Goal: Entertainment & Leisure: Consume media (video, audio)

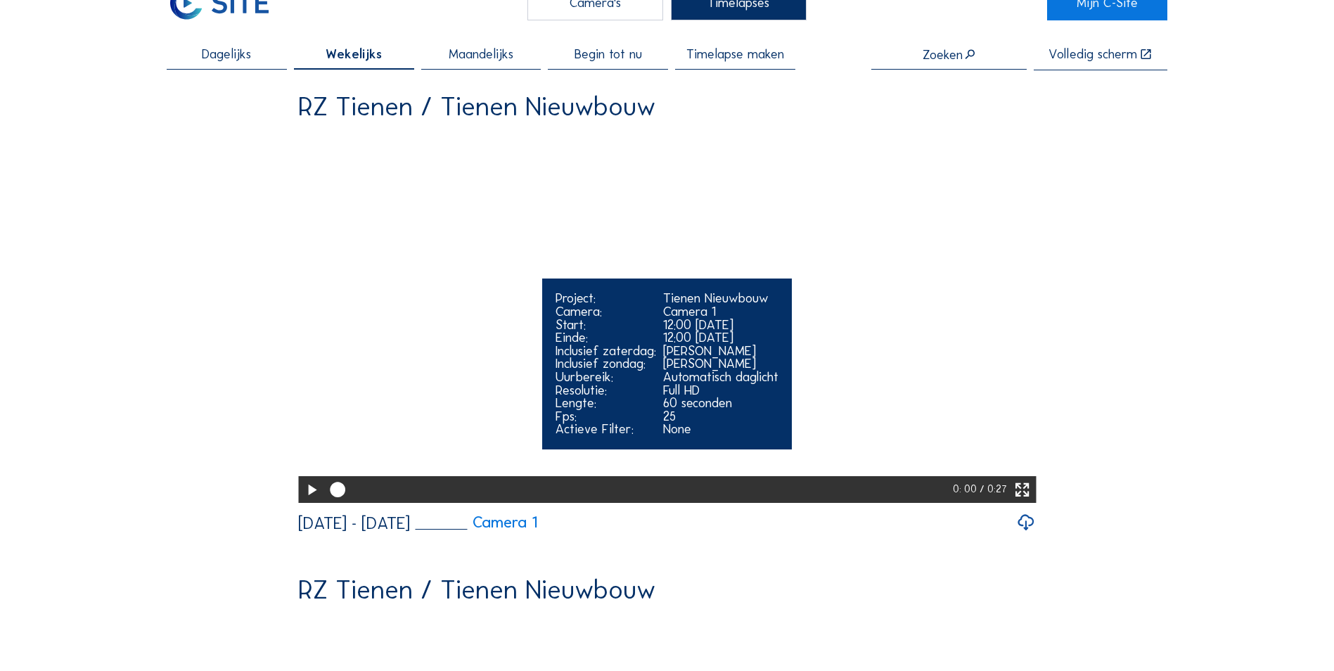
scroll to position [70, 0]
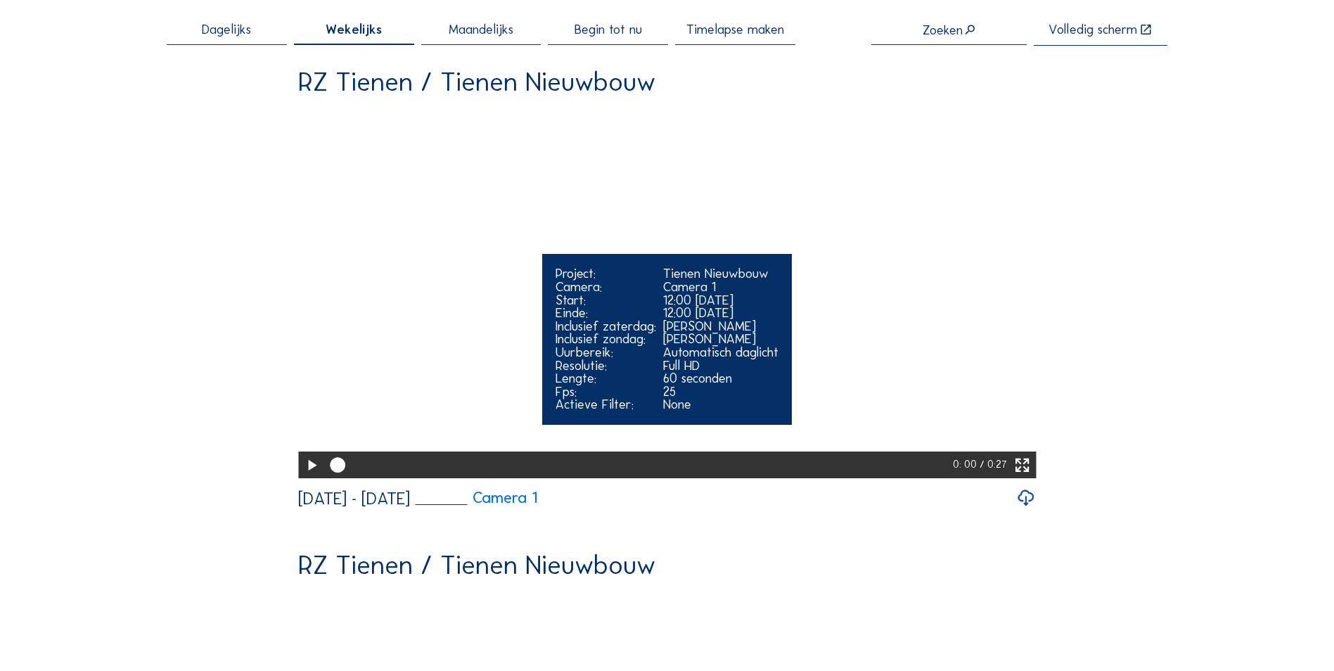
click at [307, 477] on icon at bounding box center [311, 465] width 18 height 23
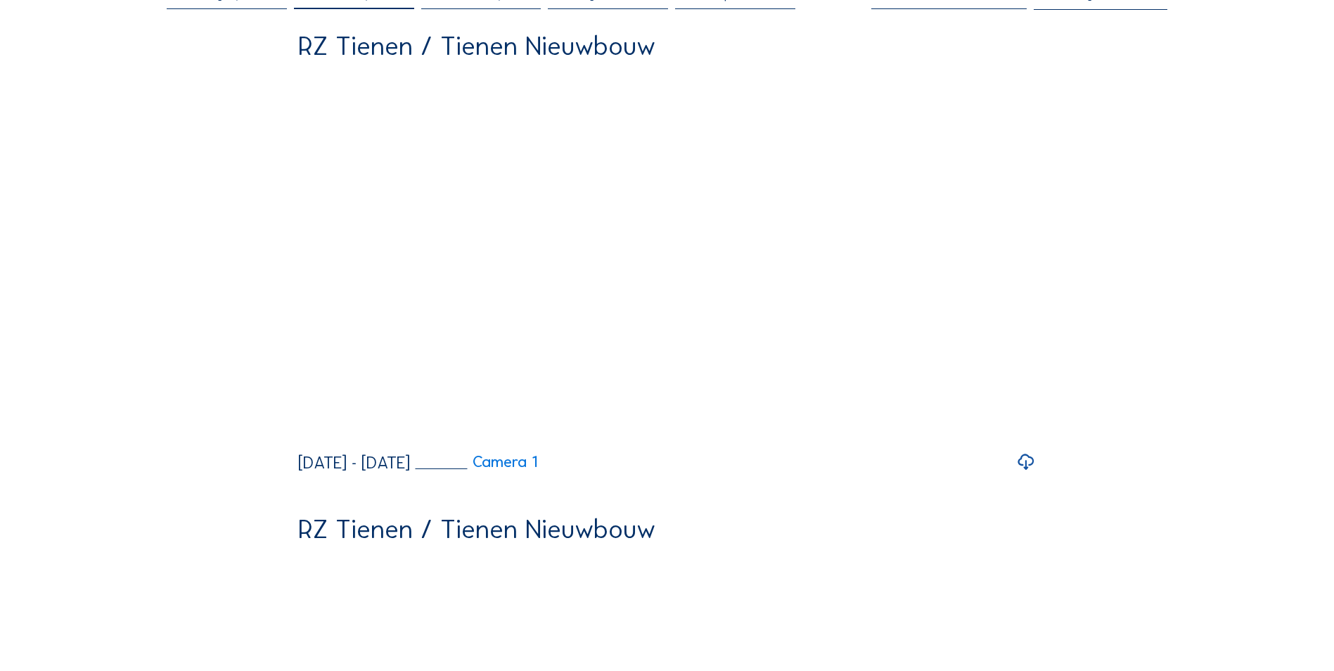
scroll to position [0, 0]
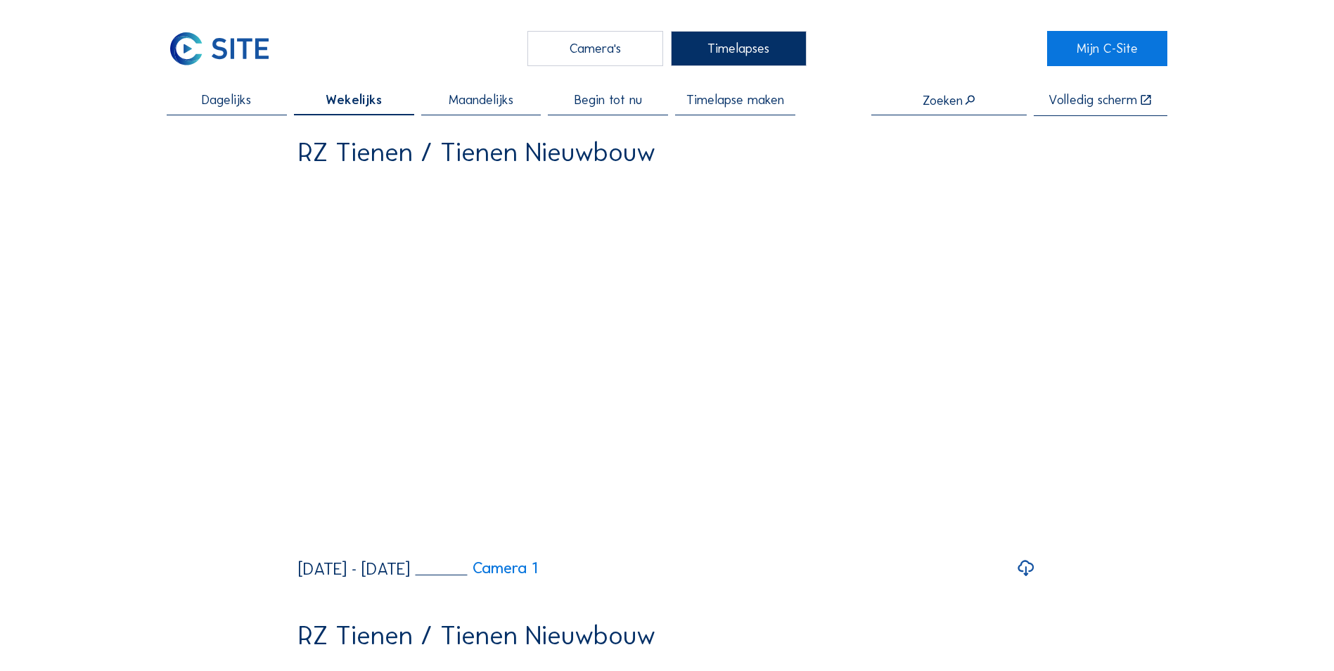
click at [476, 105] on span "Maandelijks" at bounding box center [481, 100] width 65 height 13
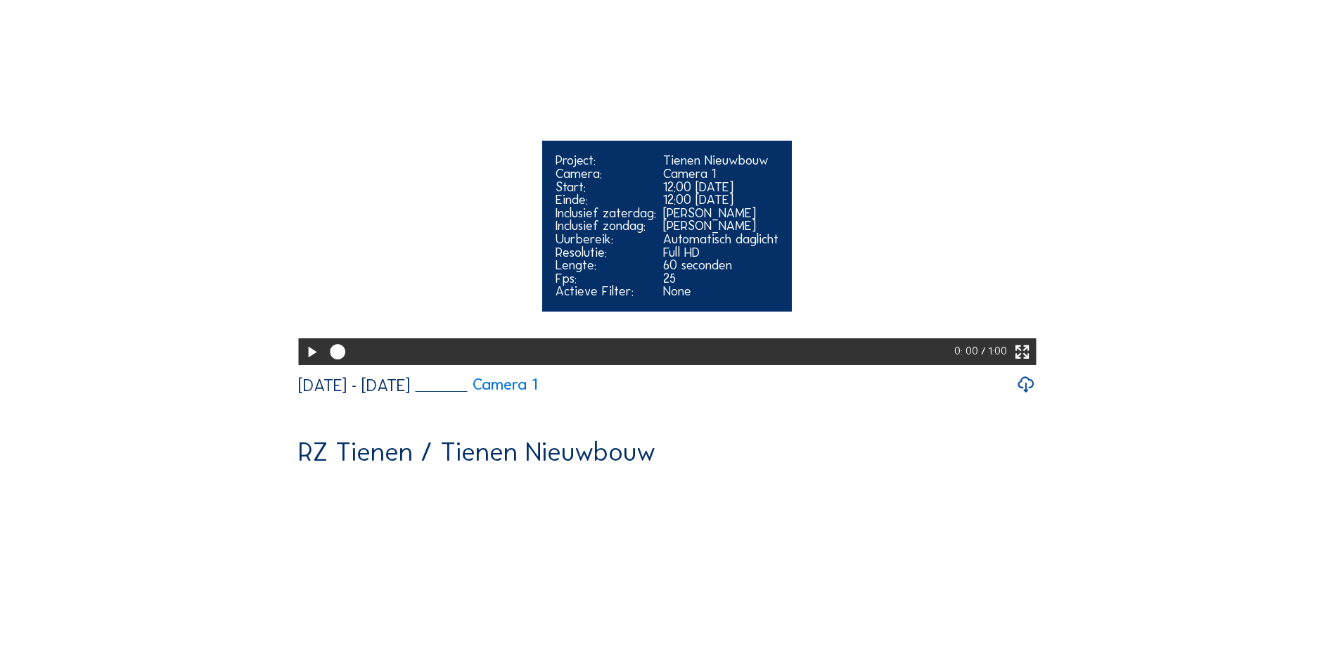
scroll to position [141, 0]
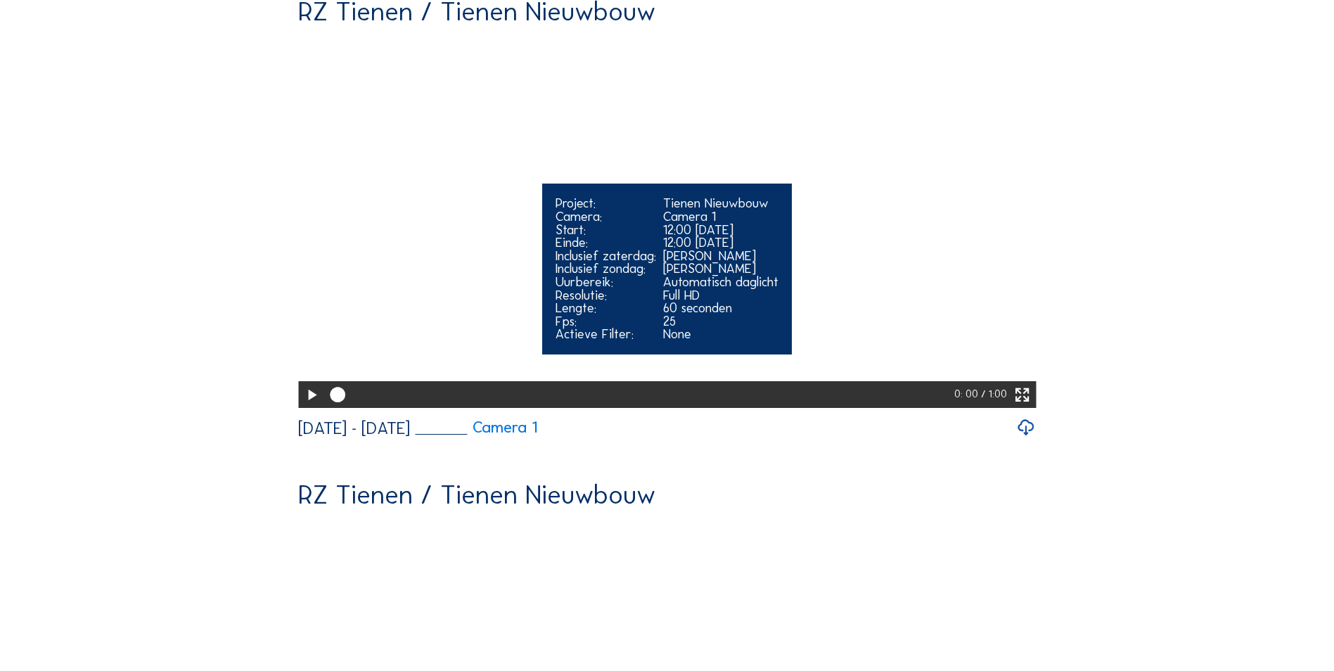
click at [308, 407] on icon at bounding box center [311, 395] width 18 height 23
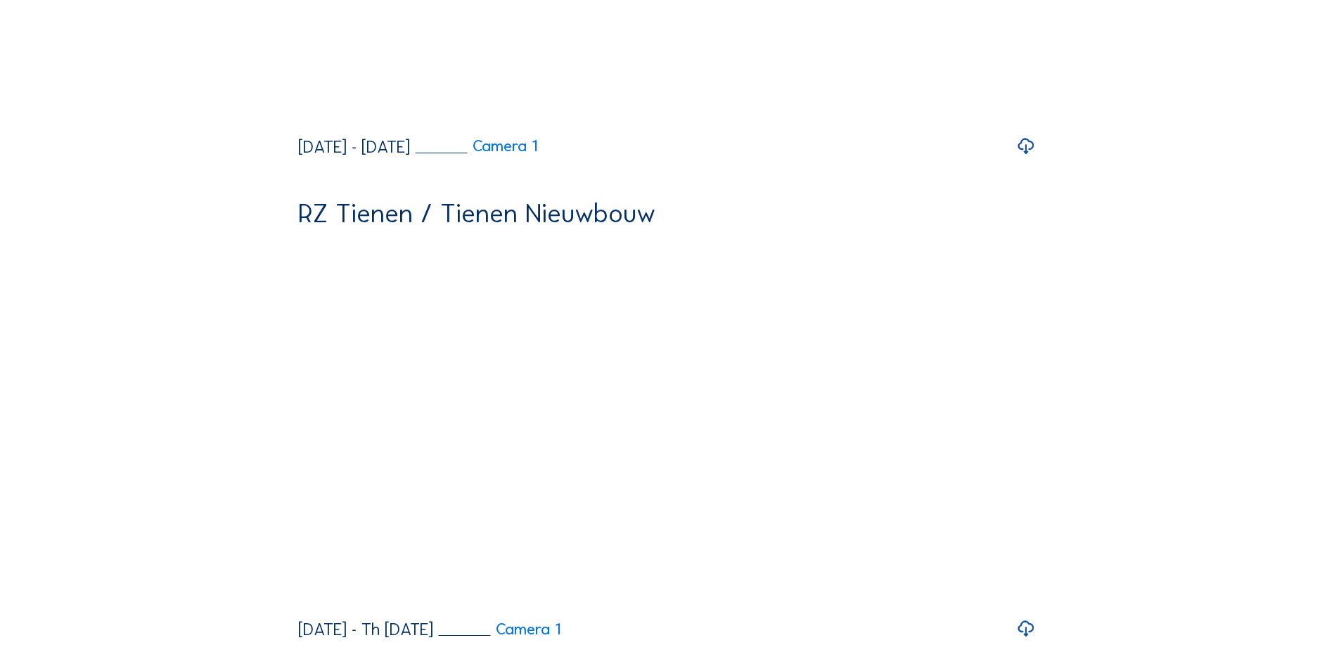
scroll to position [0, 0]
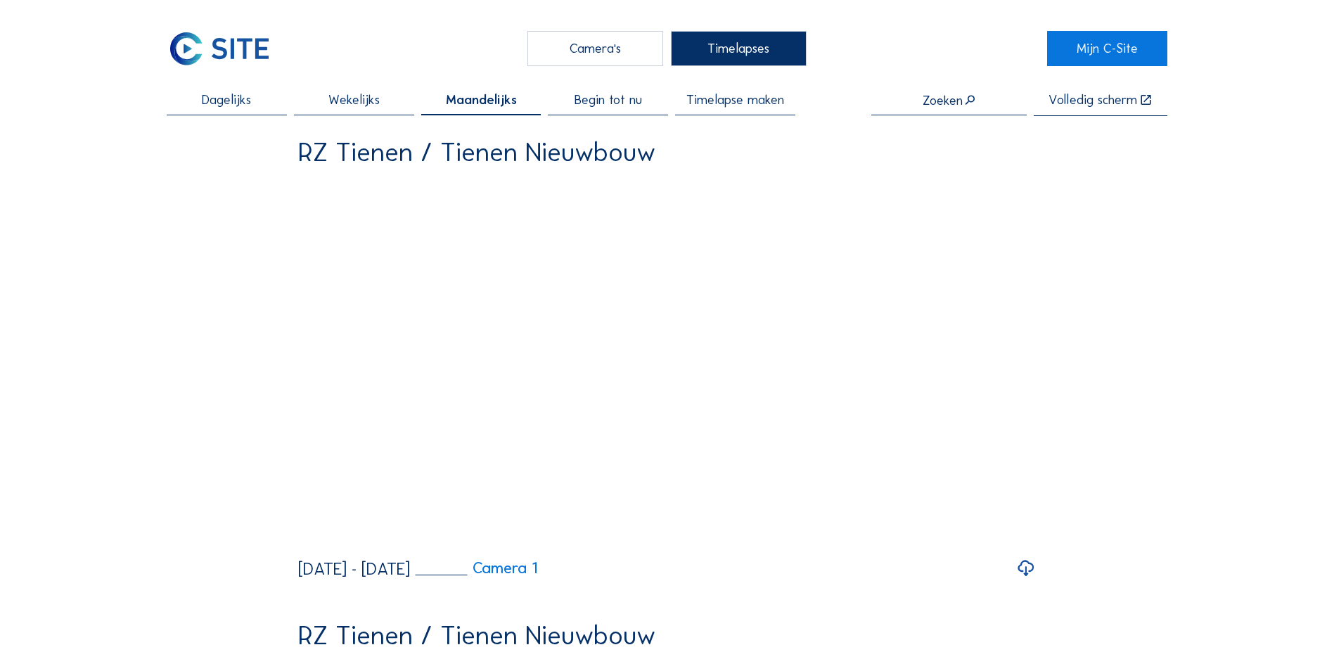
click at [758, 103] on span "Timelapse maken" at bounding box center [736, 100] width 98 height 13
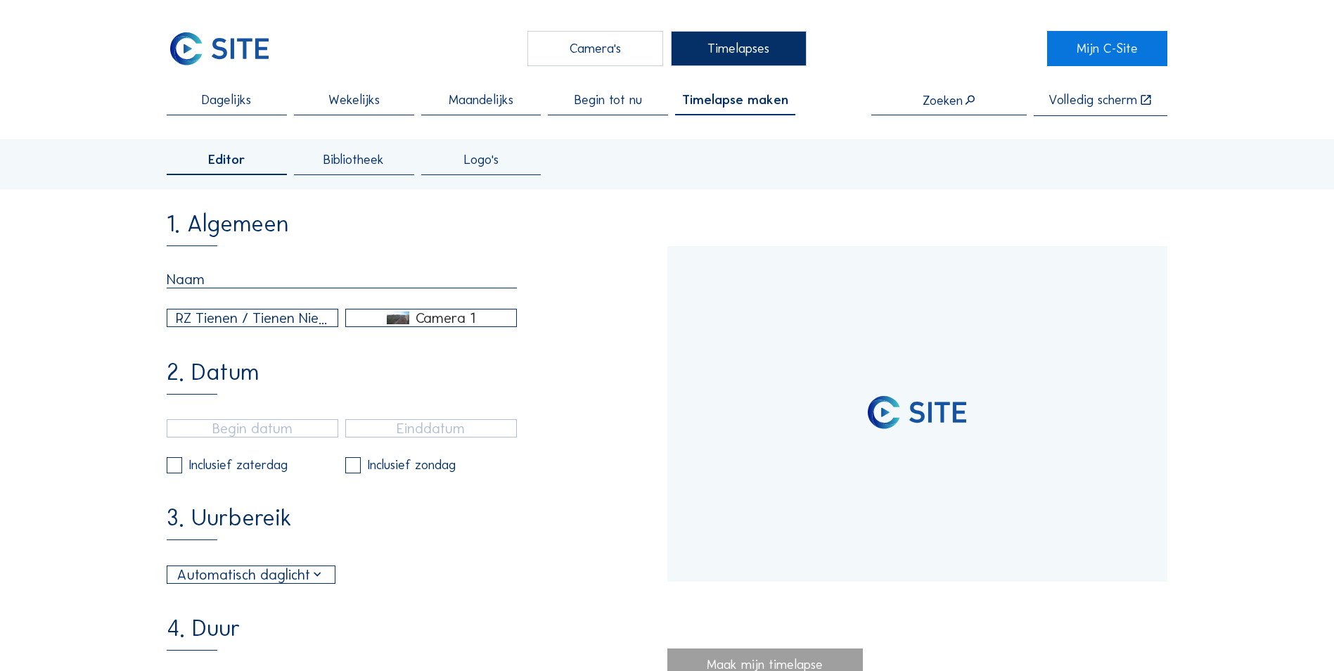
click at [221, 267] on div "1. Algemeen RZ Tienen / Tienen Nieuwbouw Camera 1" at bounding box center [417, 269] width 500 height 115
type input "[DATE] 08:00"
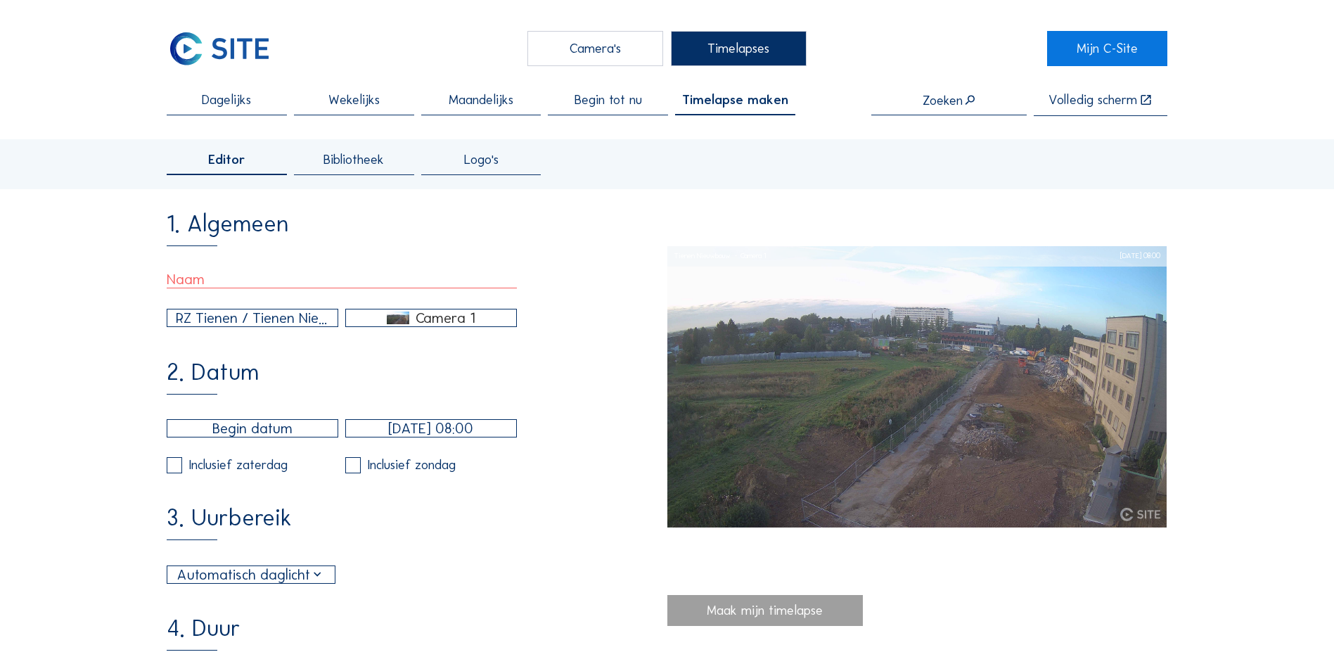
click at [416, 437] on input "[DATE] 08:00" at bounding box center [431, 428] width 172 height 18
click at [353, 466] on icon at bounding box center [359, 473] width 23 height 23
click at [234, 97] on span "Dagelijks" at bounding box center [226, 100] width 49 height 13
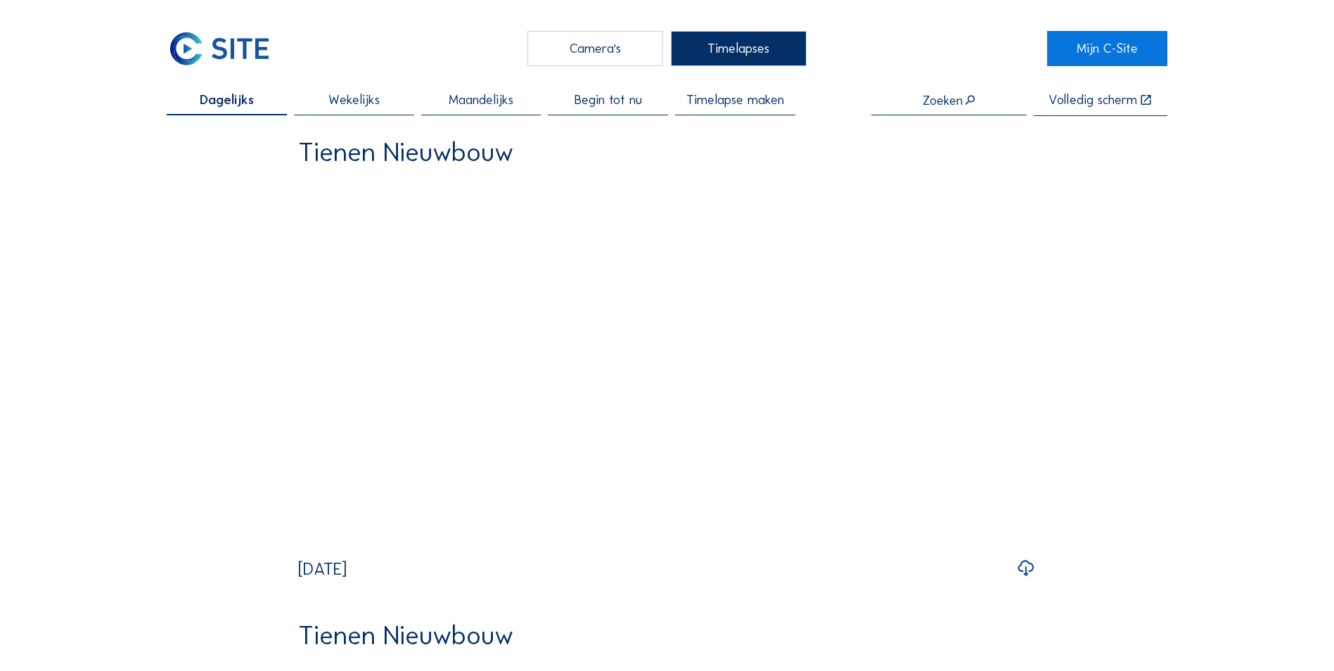
click at [367, 107] on span "Wekelijks" at bounding box center [354, 100] width 51 height 13
click at [459, 101] on span "Maandelijks" at bounding box center [481, 100] width 65 height 13
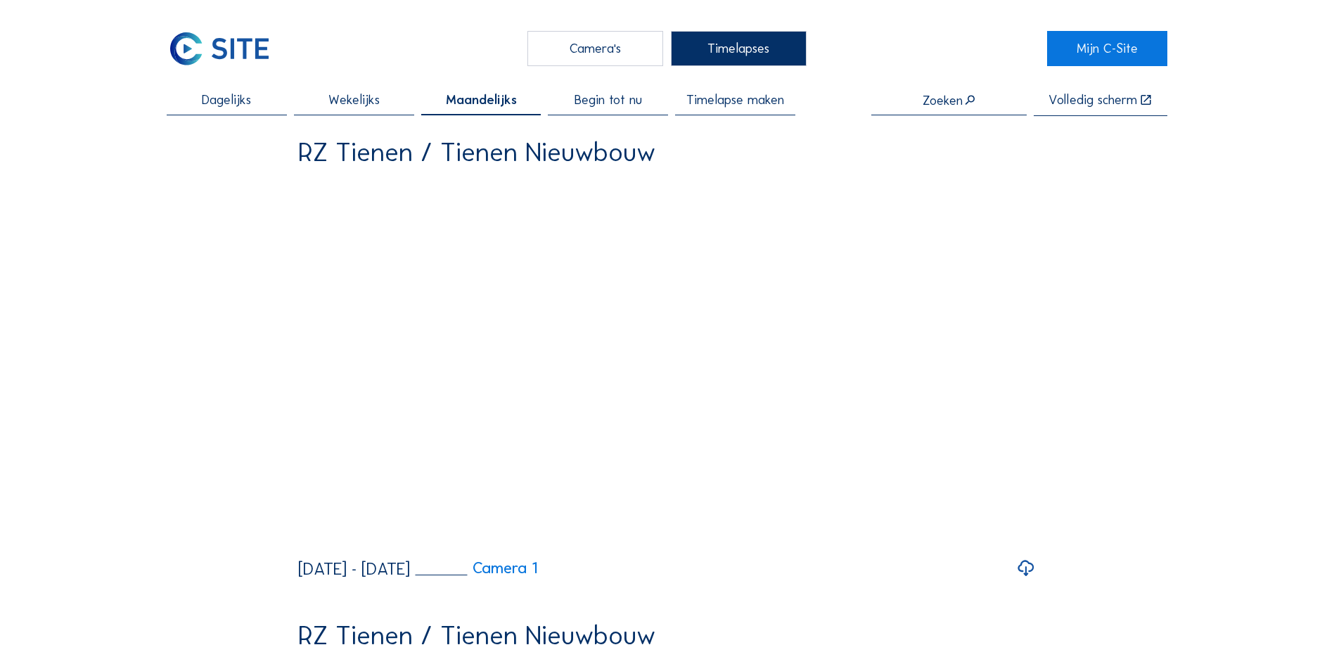
click at [599, 49] on div "Camera's" at bounding box center [596, 48] width 136 height 35
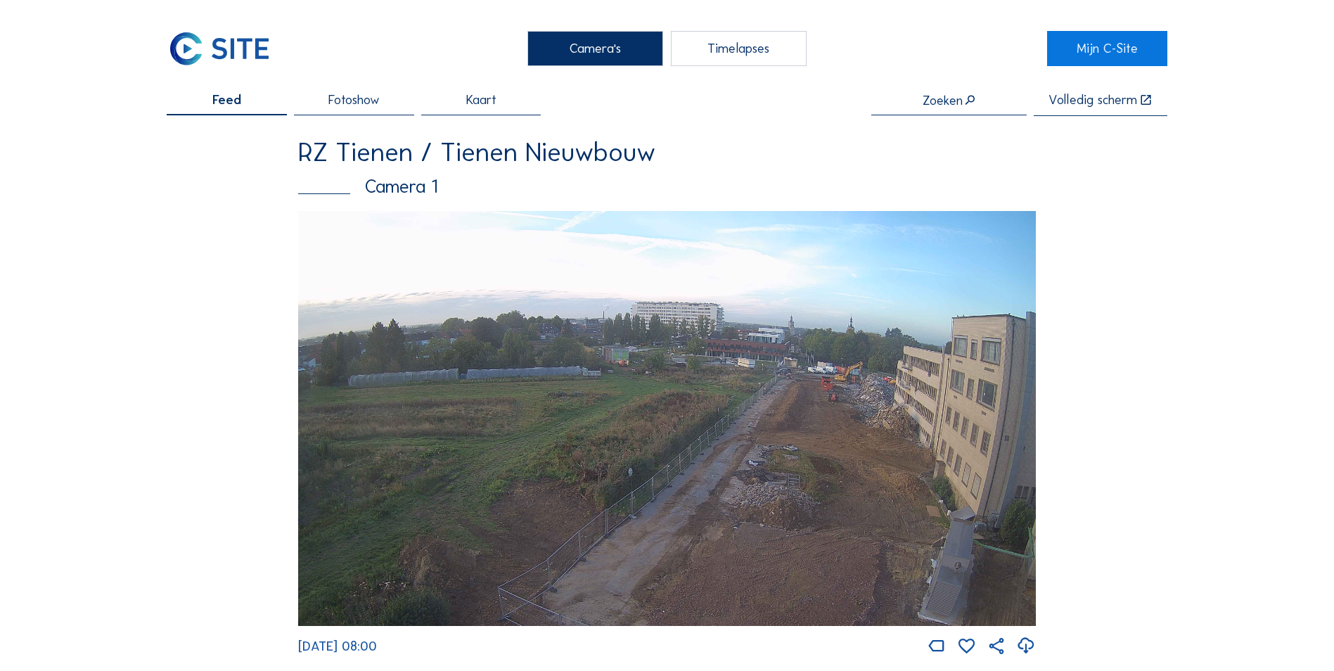
click at [377, 101] on span "Fotoshow" at bounding box center [354, 100] width 51 height 13
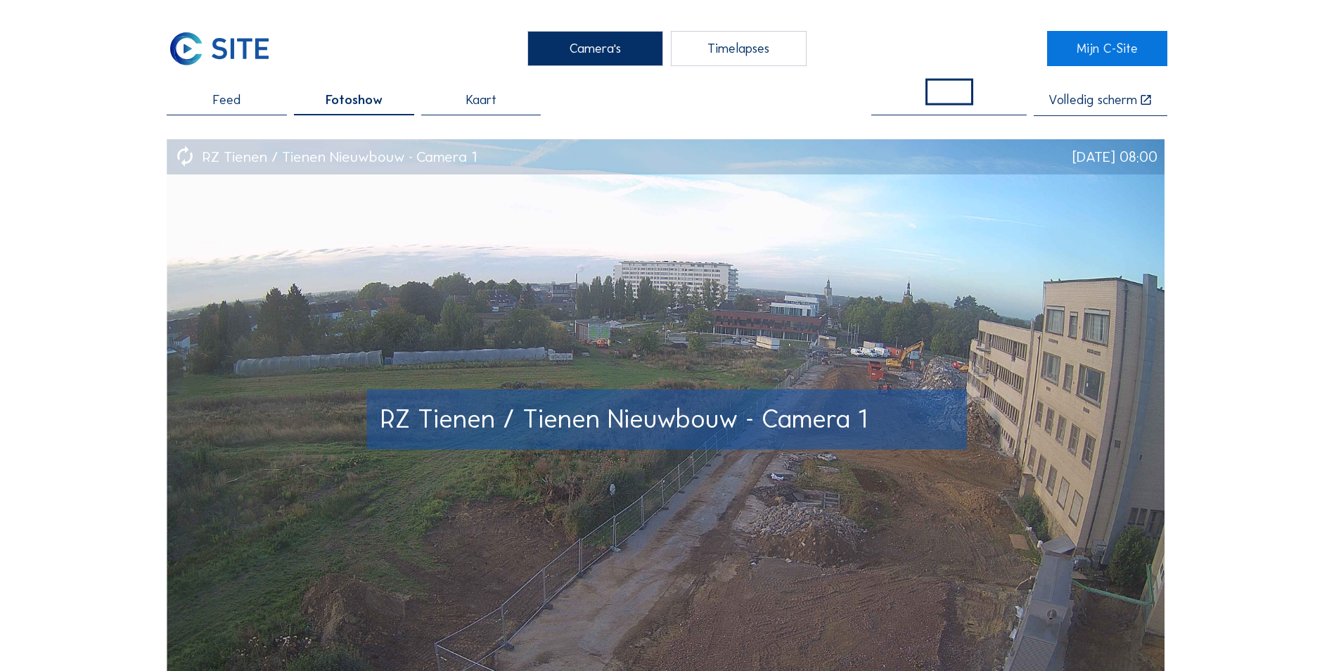
click at [1128, 361] on img at bounding box center [666, 419] width 998 height 561
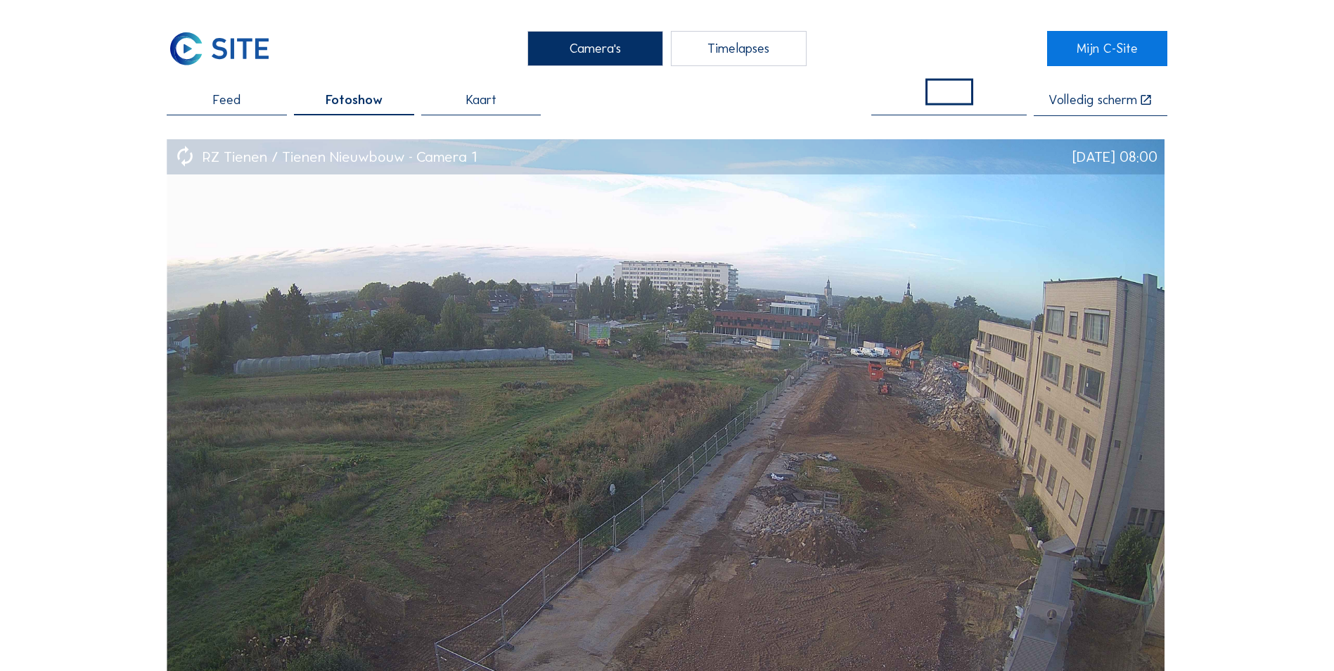
click at [693, 48] on div "Timelapses" at bounding box center [739, 48] width 136 height 35
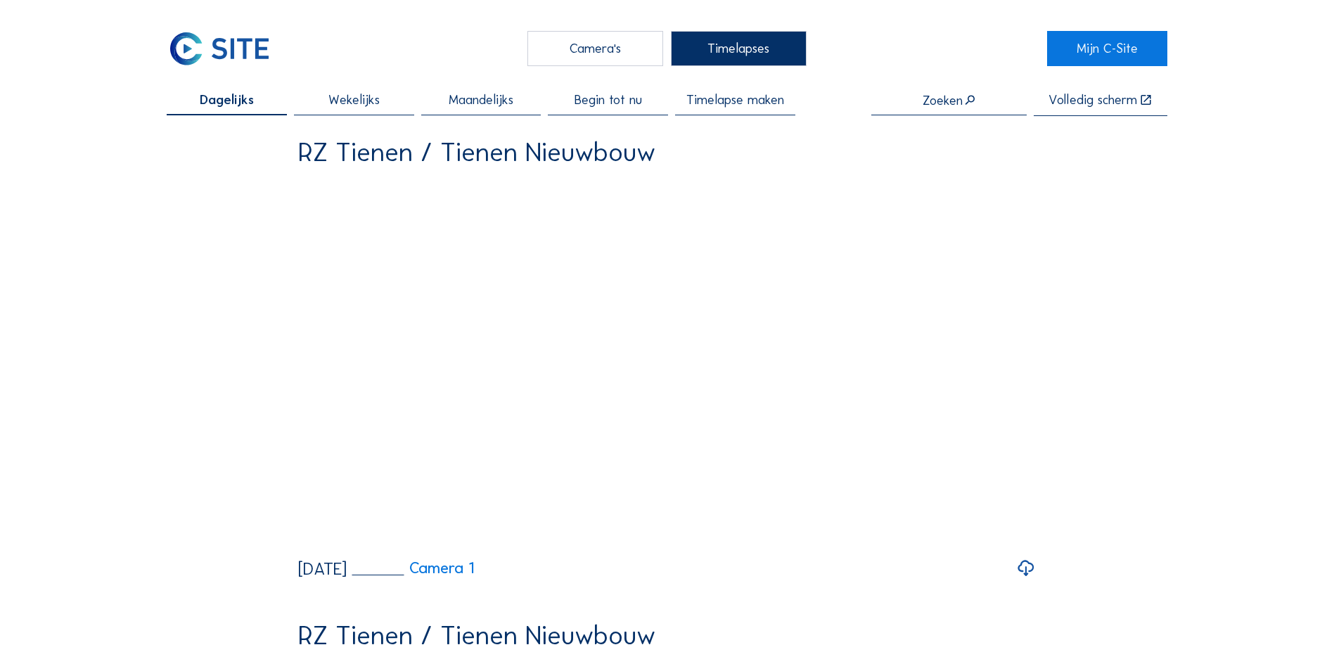
click at [613, 101] on span "Begin tot nu" at bounding box center [609, 100] width 68 height 13
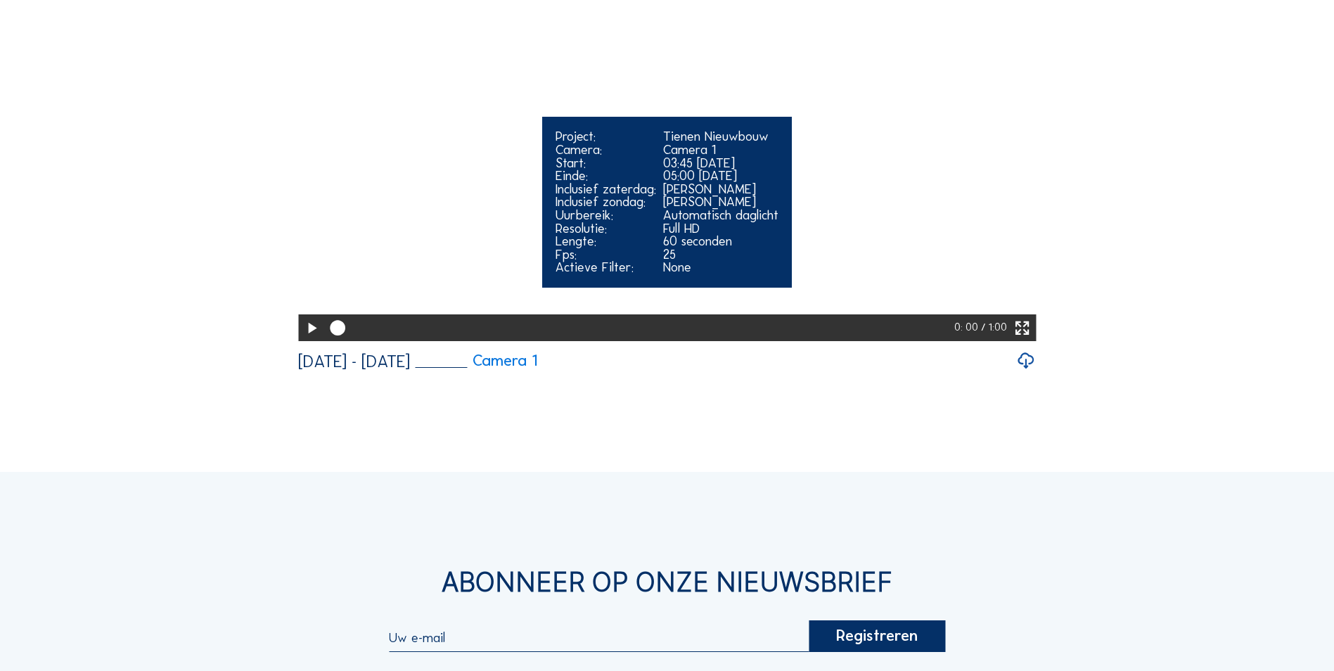
scroll to position [211, 0]
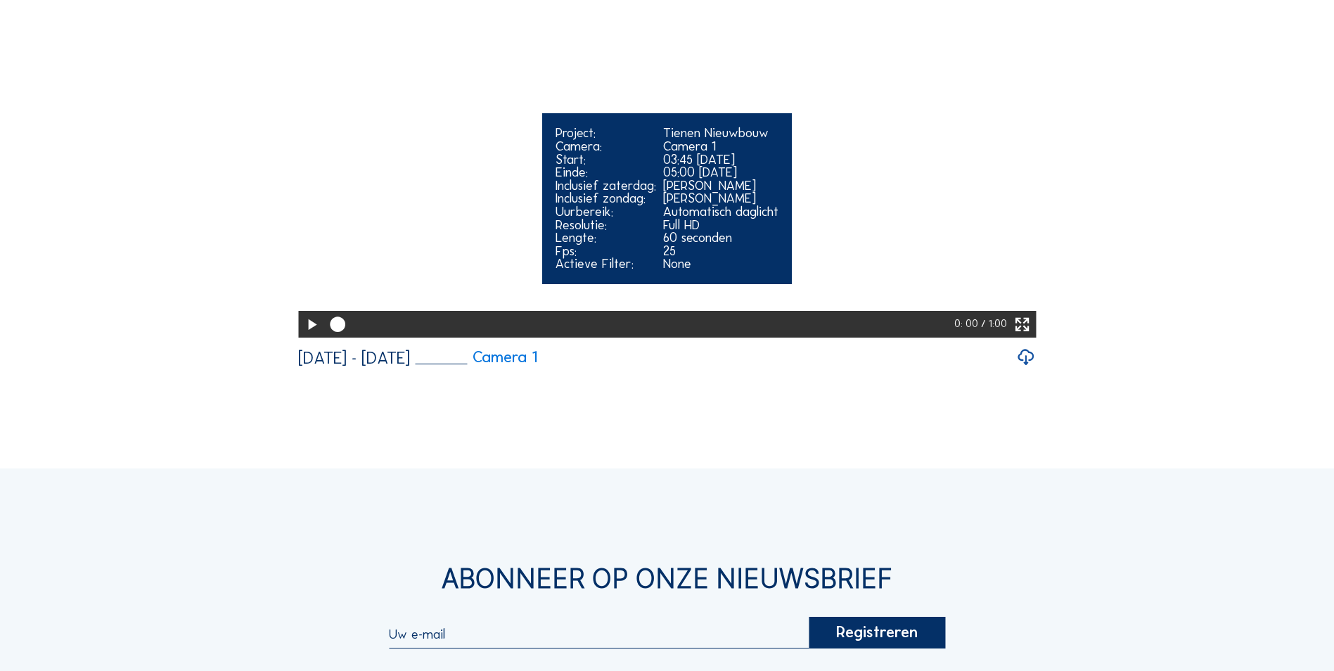
click at [307, 336] on icon at bounding box center [311, 325] width 18 height 23
drag, startPoint x: 350, startPoint y: 373, endPoint x: 746, endPoint y: 368, distance: 396.1
click at [746, 338] on div at bounding box center [639, 324] width 631 height 27
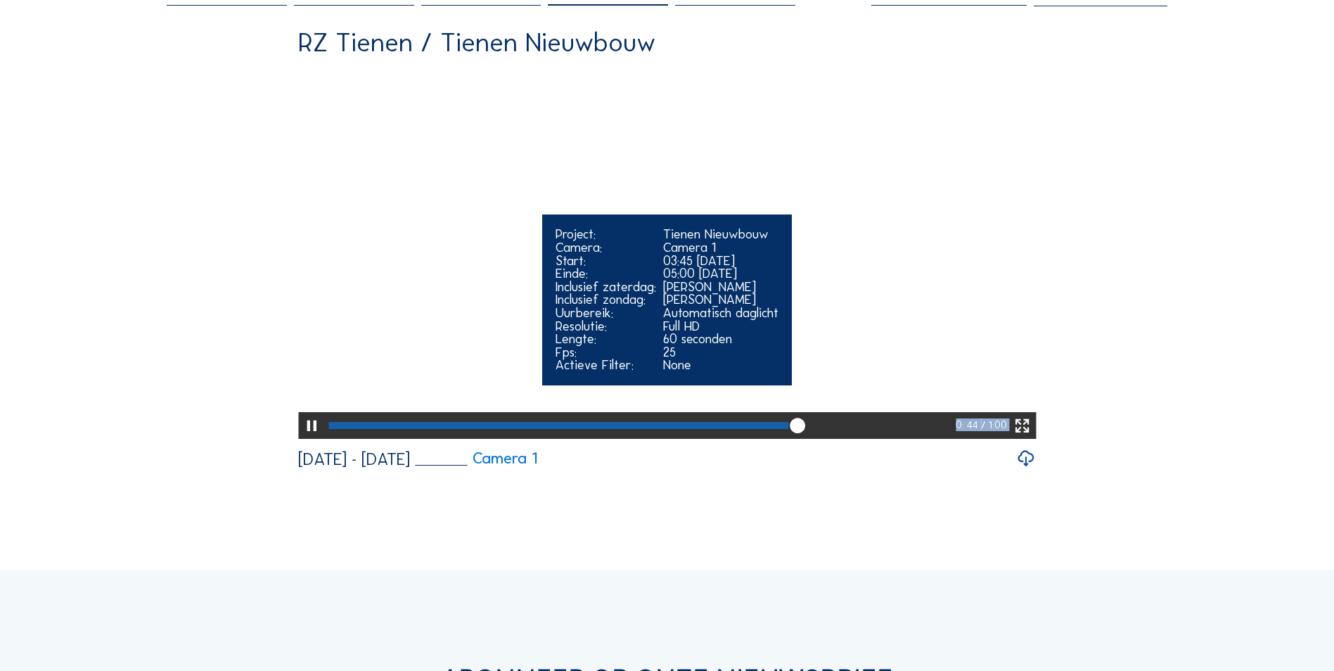
scroll to position [70, 0]
